Goal: Information Seeking & Learning: Learn about a topic

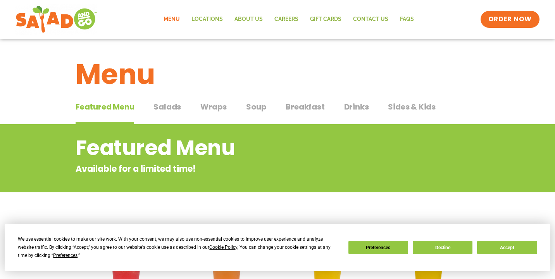
click at [226, 103] on div "Featured Menu Featured Menu Salads Salads Wraps Wraps Soup Soup Breakfast Break…" at bounding box center [278, 111] width 404 height 26
click at [219, 108] on span "Wraps" at bounding box center [213, 107] width 26 height 12
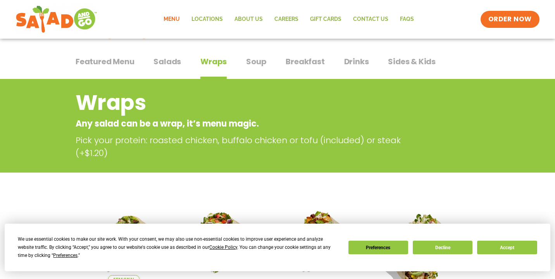
scroll to position [46, 0]
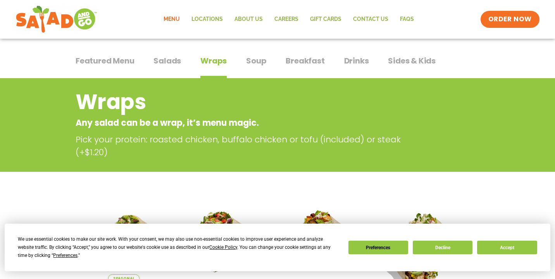
click at [106, 59] on span "Featured Menu" at bounding box center [105, 61] width 59 height 12
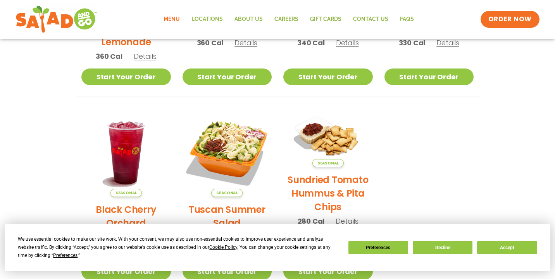
scroll to position [184, 0]
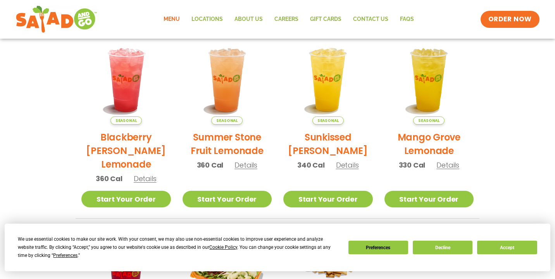
click at [41, 2] on div "Menu Locations About Us Careers GIFT CARDS Contact Us FAQs Menu Menu Locations …" at bounding box center [277, 19] width 555 height 39
click at [47, 16] on img at bounding box center [56, 19] width 73 height 28
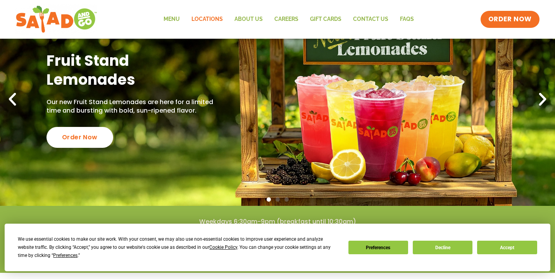
scroll to position [25, 0]
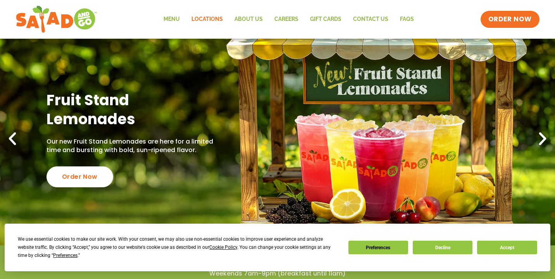
click at [210, 17] on link "Locations" at bounding box center [207, 19] width 43 height 18
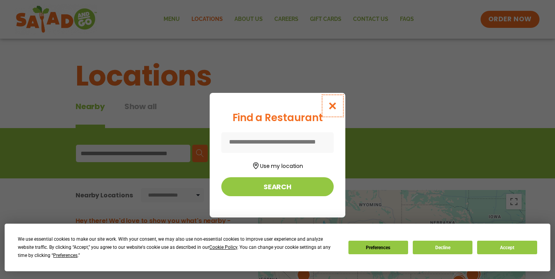
click at [338, 109] on button "Close modal" at bounding box center [332, 106] width 25 height 26
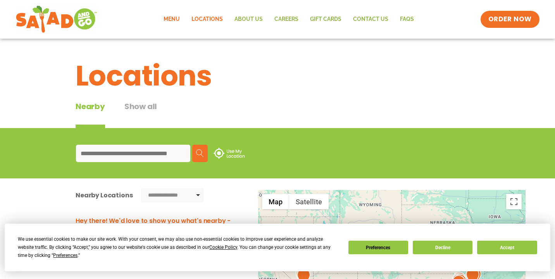
click at [176, 22] on link "Menu" at bounding box center [172, 19] width 28 height 18
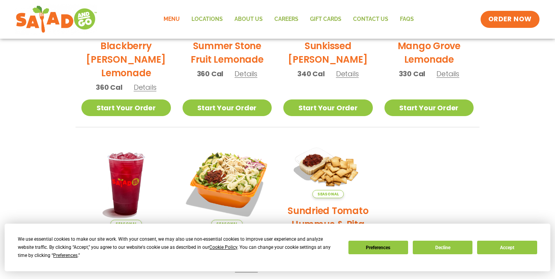
scroll to position [350, 0]
